Goal: Find specific page/section: Find specific page/section

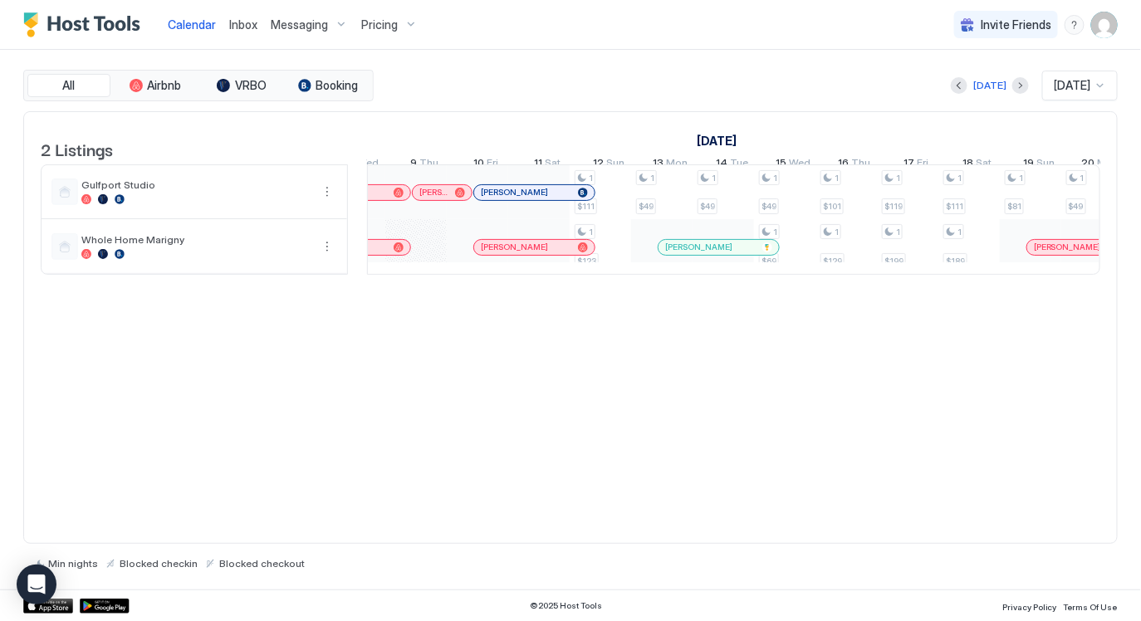
scroll to position [0, 1704]
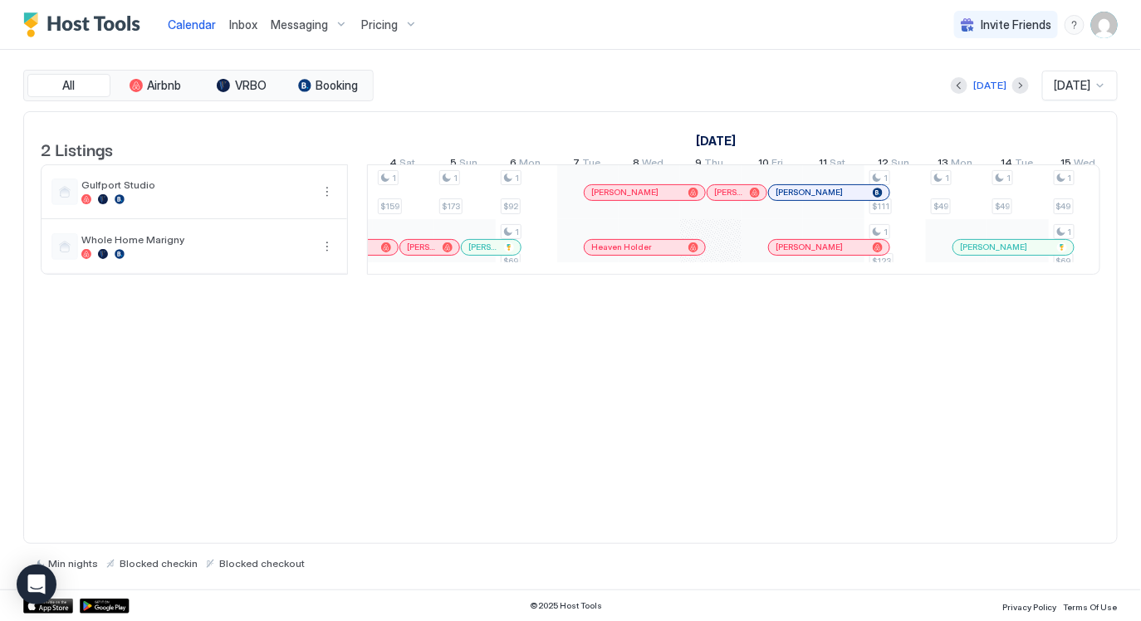
click at [227, 17] on div "Inbox" at bounding box center [244, 24] width 42 height 31
click at [248, 14] on div "Inbox" at bounding box center [244, 24] width 42 height 31
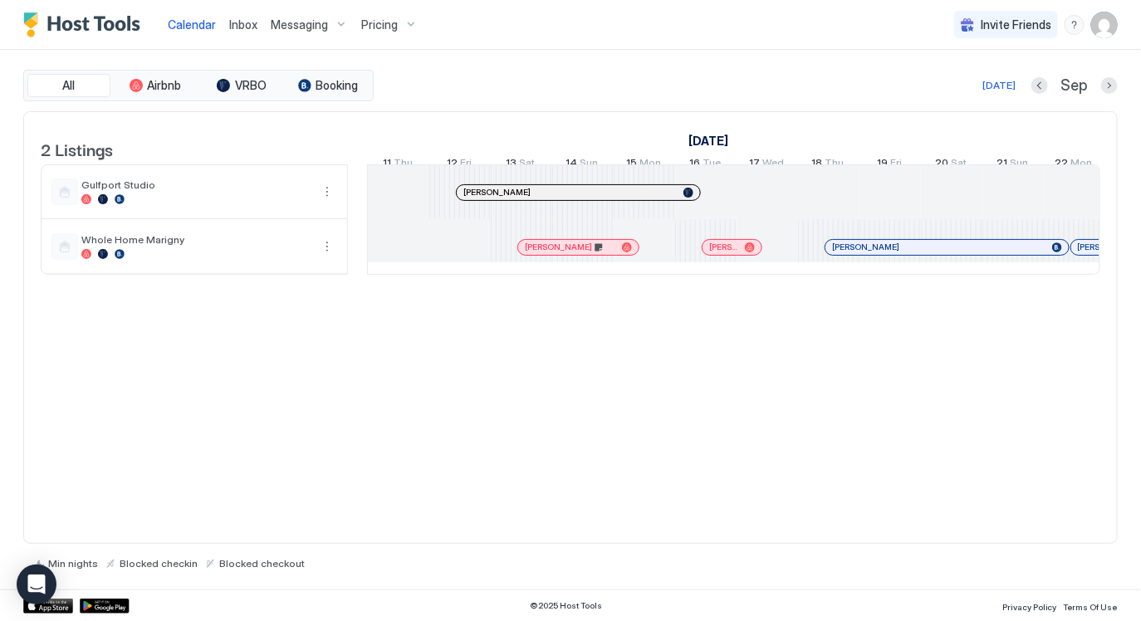
scroll to position [0, 879]
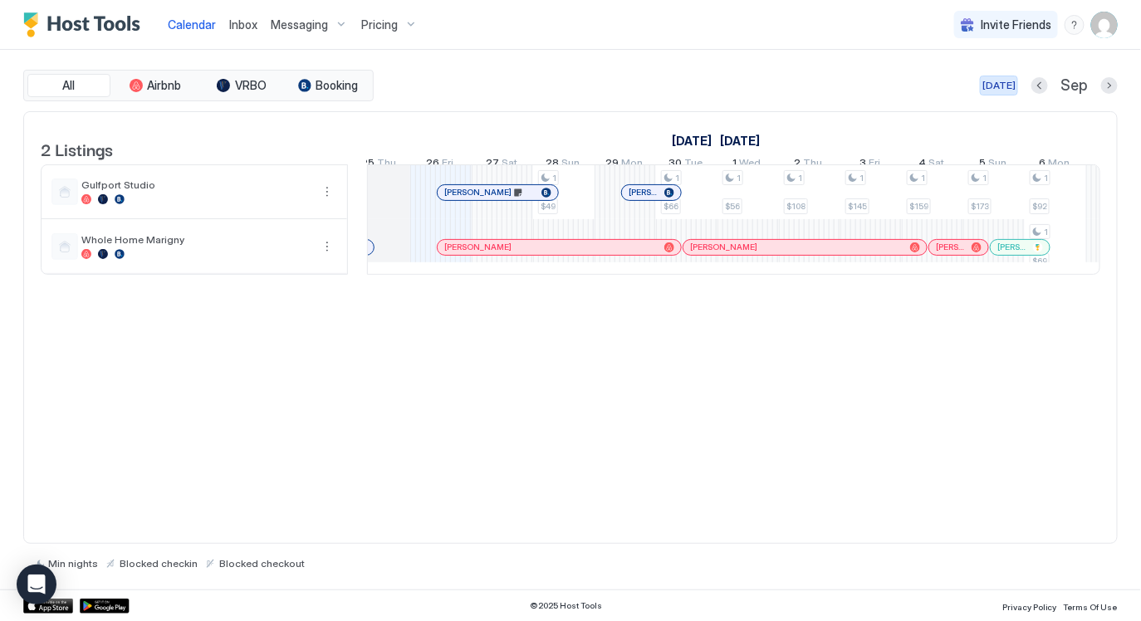
click at [994, 84] on div "[DATE]" at bounding box center [998, 85] width 33 height 15
